Goal: Task Accomplishment & Management: Manage account settings

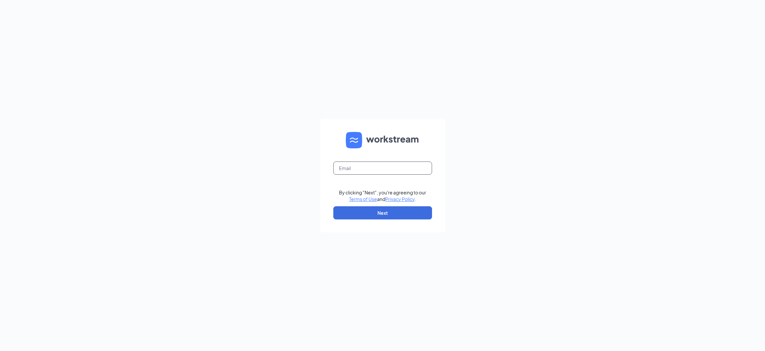
click at [354, 165] on input "text" at bounding box center [382, 167] width 99 height 13
type input "do.pj5276@outlook.com"
click at [367, 213] on button "Next" at bounding box center [382, 212] width 99 height 13
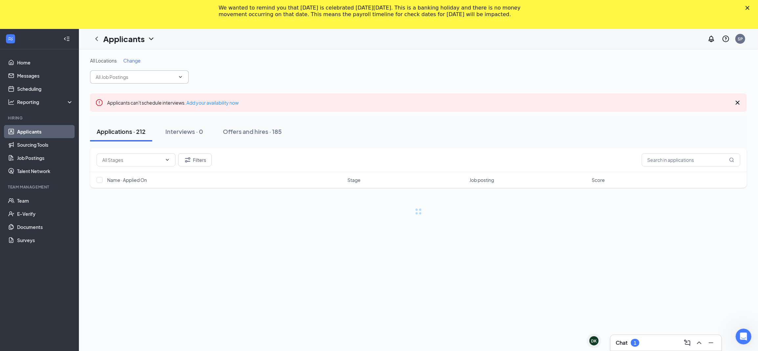
click at [150, 81] on span at bounding box center [139, 76] width 99 height 13
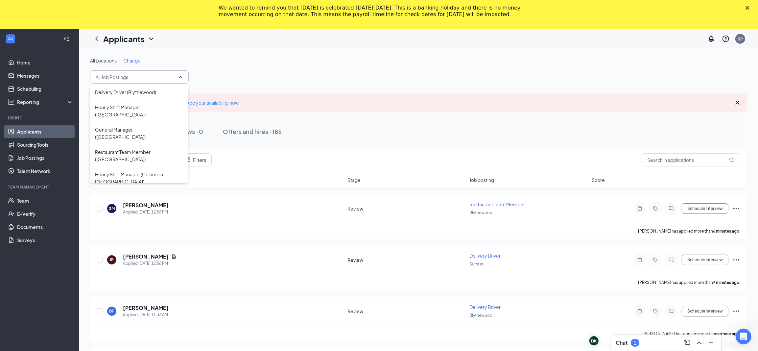
click at [158, 193] on div "Restaurant Team Member (Columbia SC)" at bounding box center [139, 200] width 88 height 14
type input "Restaurant Team Member (Columbia SC)"
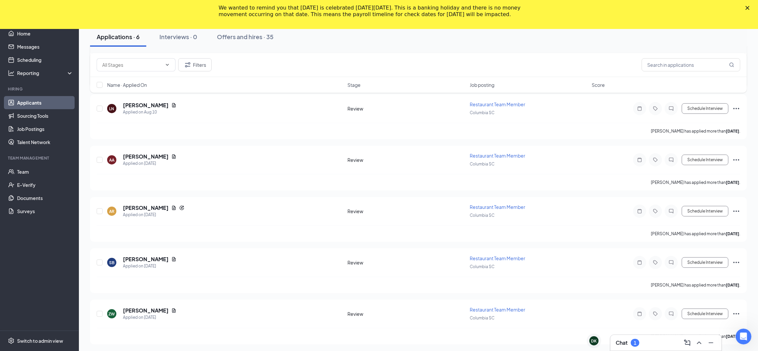
scroll to position [158, 0]
click at [249, 258] on div "SB Santell Brown Applied on Aug 7" at bounding box center [225, 262] width 236 height 14
click at [483, 64] on div "Filters" at bounding box center [419, 64] width 644 height 13
click at [242, 41] on button "Offers and hires · 35" at bounding box center [245, 37] width 70 height 20
